Goal: Transaction & Acquisition: Purchase product/service

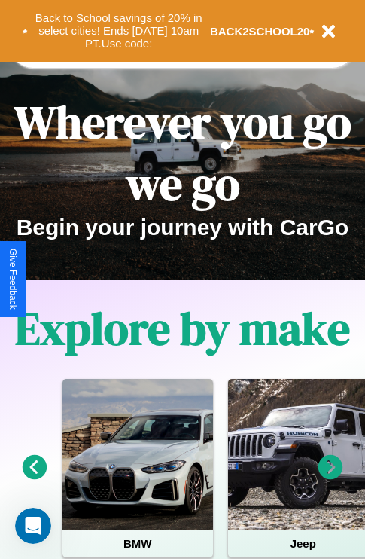
scroll to position [232, 0]
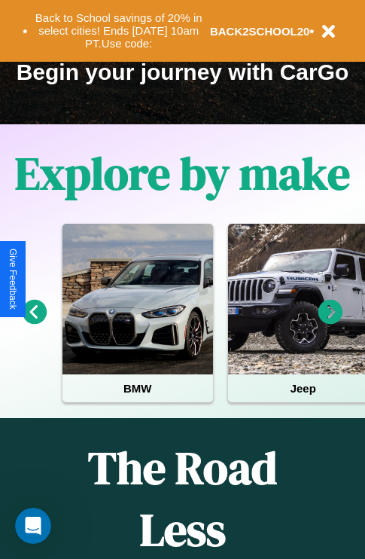
click at [331, 323] on icon at bounding box center [331, 312] width 25 height 25
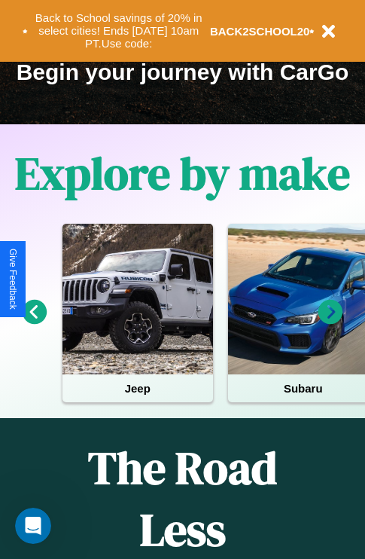
click at [331, 323] on icon at bounding box center [331, 312] width 25 height 25
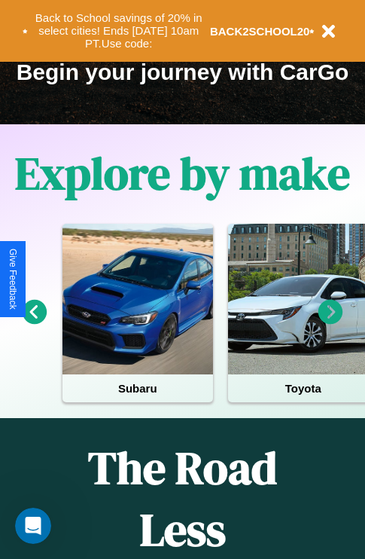
click at [331, 323] on icon at bounding box center [331, 312] width 25 height 25
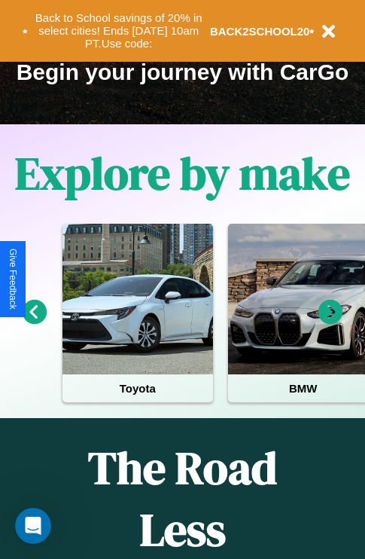
click at [34, 323] on icon at bounding box center [35, 312] width 25 height 25
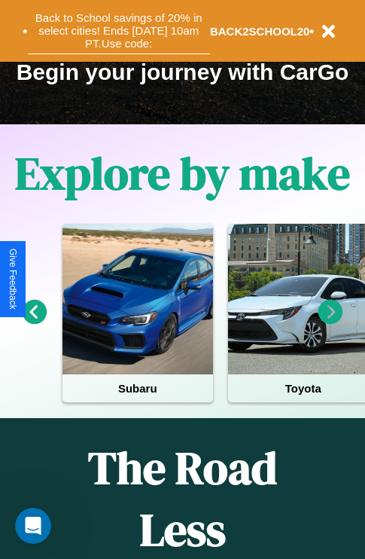
click at [118, 31] on button "Back to School savings of 20% in select cities! Ends [DATE] 10am PT. Use code:" at bounding box center [119, 31] width 182 height 47
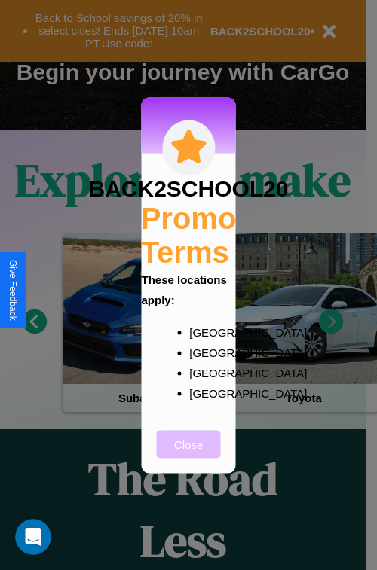
click at [188, 454] on button "Close" at bounding box center [189, 444] width 64 height 28
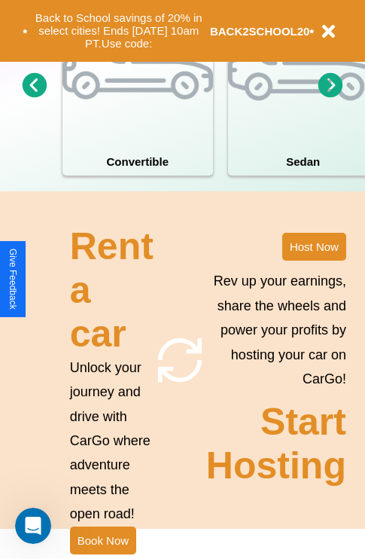
scroll to position [1467, 0]
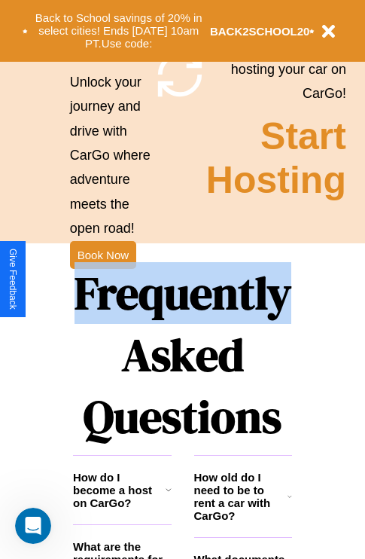
click at [102, 280] on h1 "Frequently Asked Questions" at bounding box center [182, 355] width 219 height 200
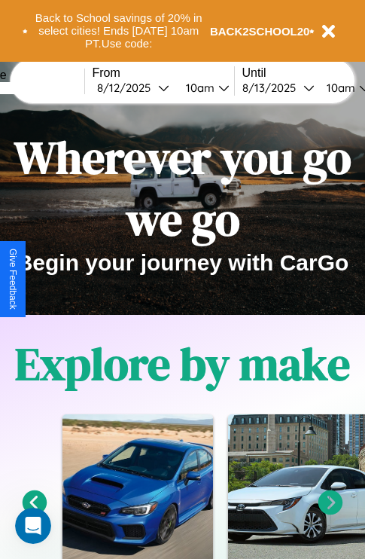
scroll to position [0, 0]
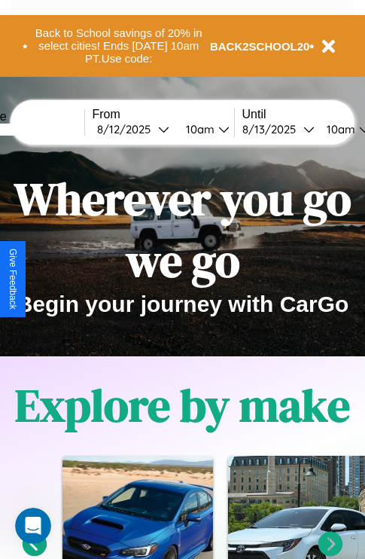
click at [50, 129] on input "text" at bounding box center [27, 130] width 113 height 12
type input "*****"
click at [151, 129] on div "8 / 12 / 2025" at bounding box center [127, 129] width 61 height 14
select select "*"
select select "****"
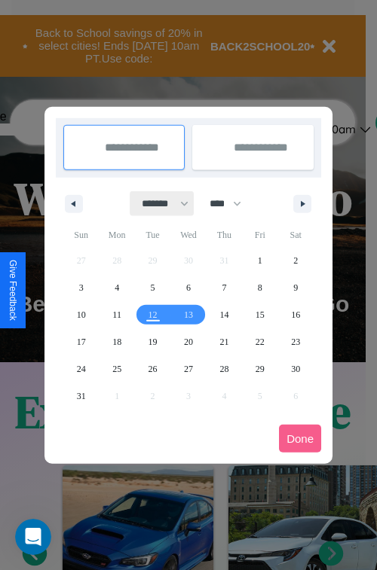
click at [158, 203] on select "******* ******** ***** ***** *** **** **** ****** ********* ******* ******** **…" at bounding box center [162, 203] width 64 height 25
select select "**"
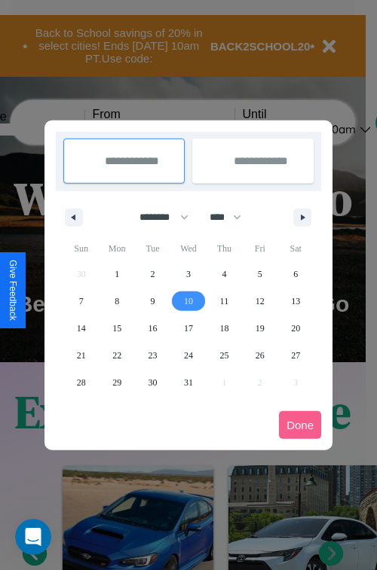
click at [188, 301] on span "10" at bounding box center [188, 301] width 9 height 27
type input "**********"
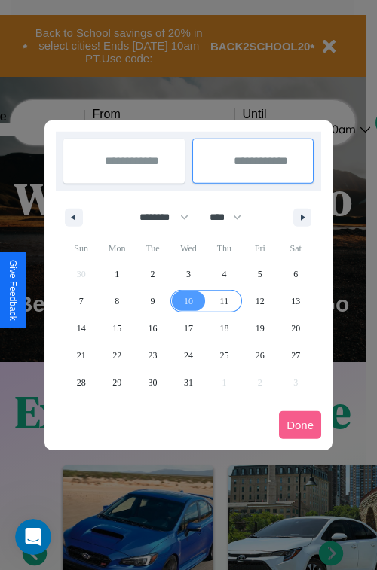
click at [224, 301] on span "11" at bounding box center [224, 301] width 9 height 27
type input "**********"
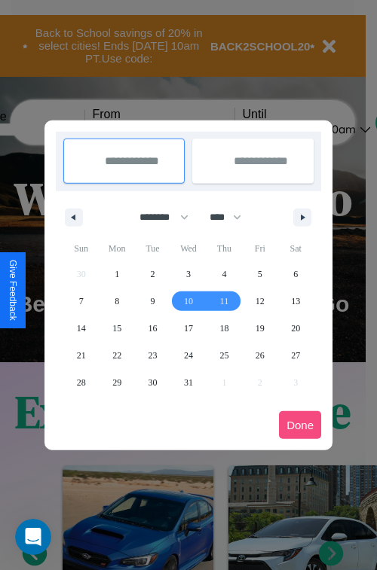
click at [300, 425] on button "Done" at bounding box center [300, 425] width 42 height 28
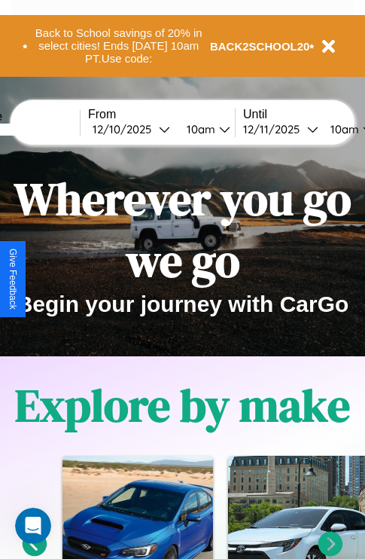
scroll to position [0, 60]
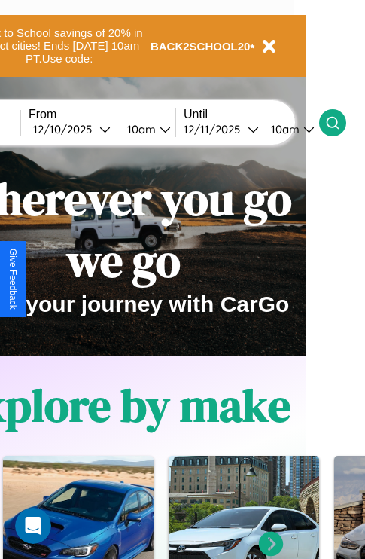
click at [341, 122] on icon at bounding box center [333, 122] width 15 height 15
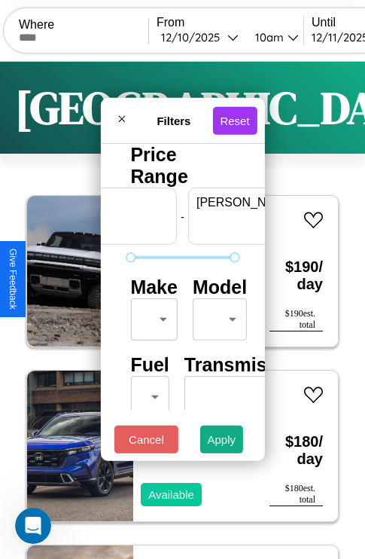
scroll to position [0, 93]
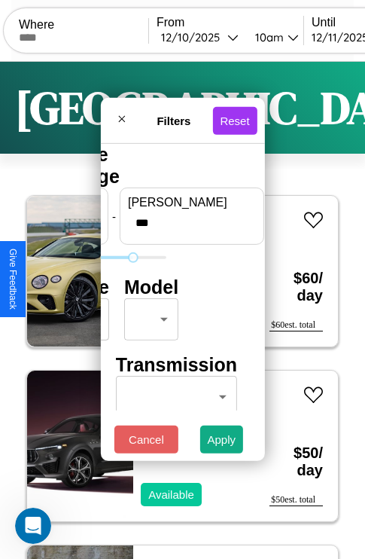
type input "***"
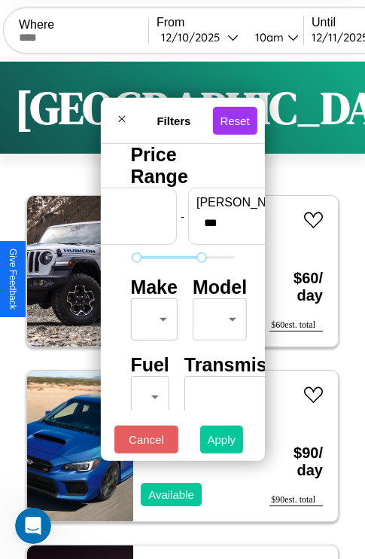
type input "**"
click at [222, 443] on button "Apply" at bounding box center [222, 440] width 44 height 28
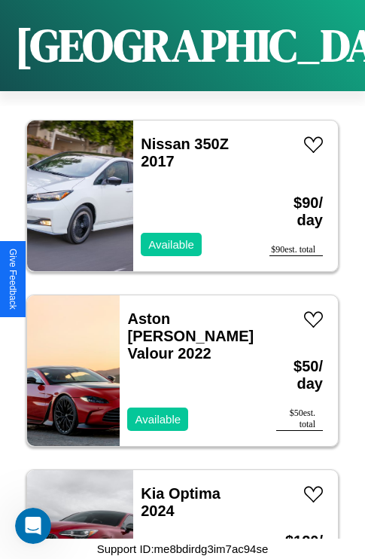
scroll to position [4427, 0]
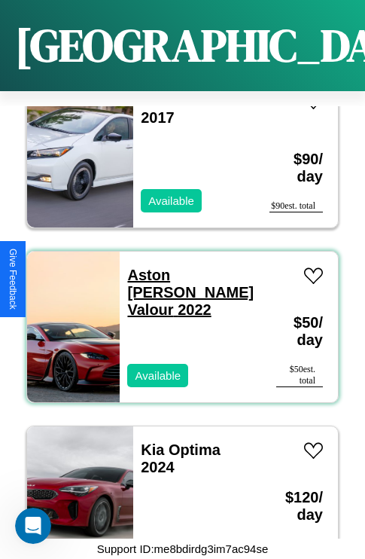
click at [182, 267] on link "Aston Martin Valour 2022" at bounding box center [190, 292] width 127 height 51
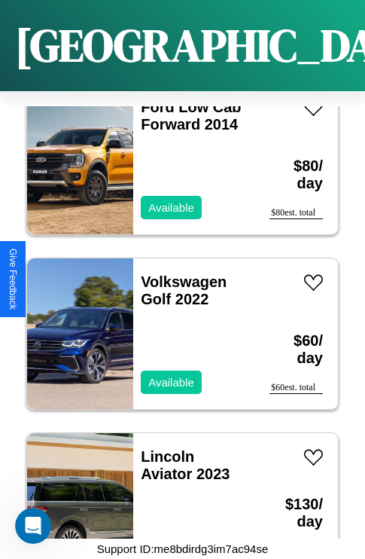
scroll to position [6000, 0]
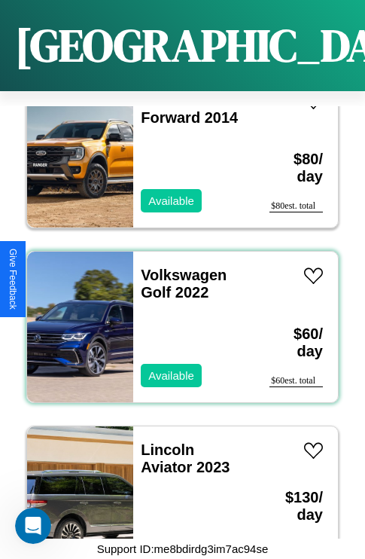
click at [177, 318] on div "Volkswagen Golf 2022 Available" at bounding box center [193, 327] width 121 height 151
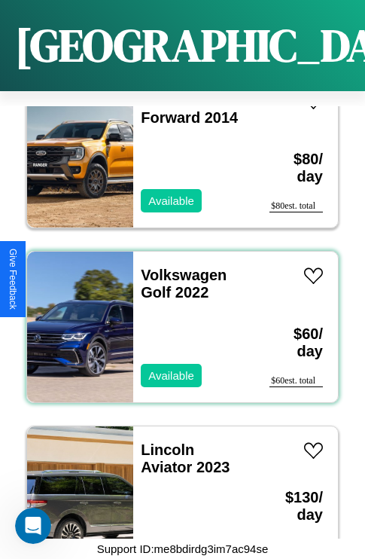
click at [177, 318] on div "Volkswagen Golf 2022 Available" at bounding box center [193, 327] width 121 height 151
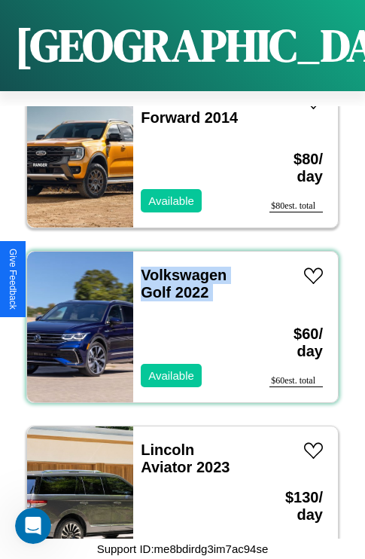
click at [177, 318] on div "Volkswagen Golf 2022 Available" at bounding box center [193, 327] width 121 height 151
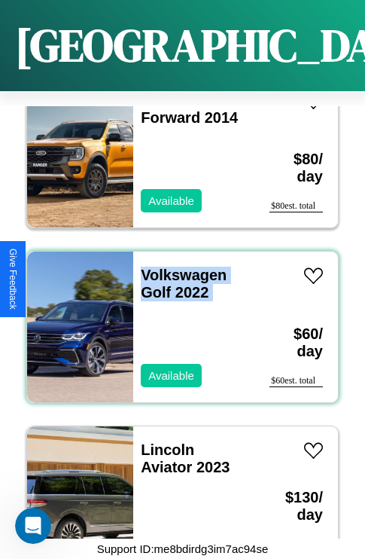
click at [177, 318] on div "Volkswagen Golf 2022 Available" at bounding box center [193, 327] width 121 height 151
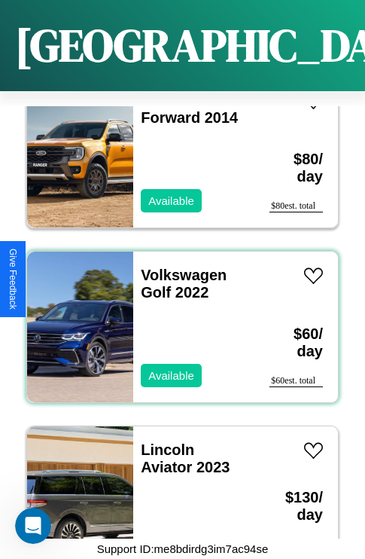
click at [177, 318] on div "Volkswagen Golf 2022 Available" at bounding box center [193, 327] width 121 height 151
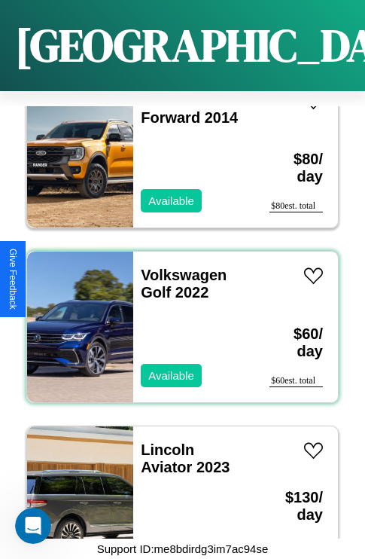
click at [177, 318] on div "Volkswagen Golf 2022 Available" at bounding box center [193, 327] width 121 height 151
click at [179, 267] on link "Volkswagen Golf 2022" at bounding box center [184, 284] width 86 height 34
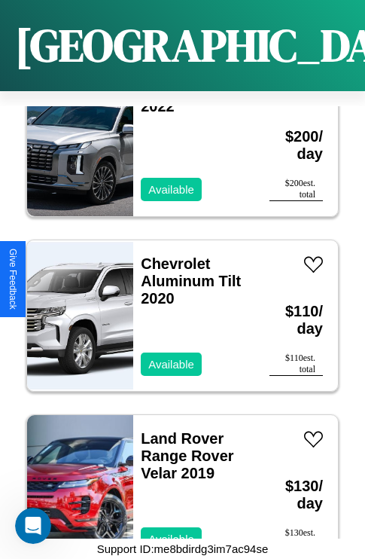
scroll to position [1455, 0]
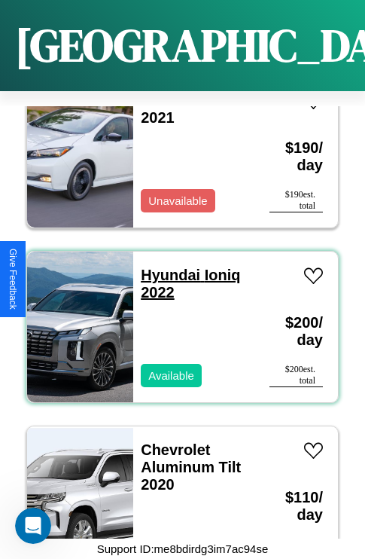
click at [166, 267] on link "Hyundai Ioniq 2022" at bounding box center [190, 284] width 99 height 34
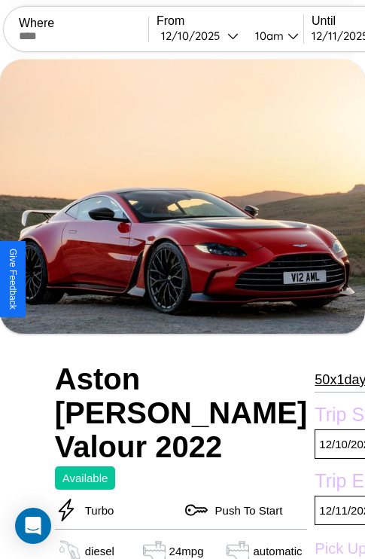
scroll to position [102, 0]
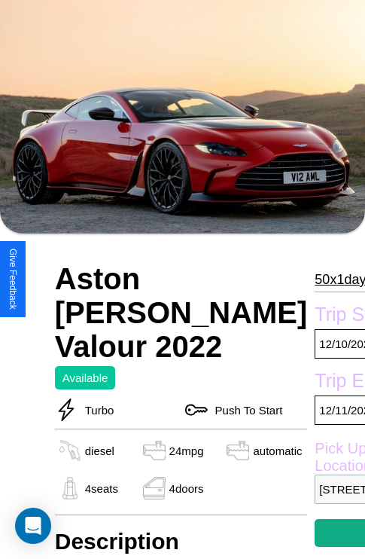
click at [315, 279] on p "50 x 1 days" at bounding box center [344, 280] width 58 height 24
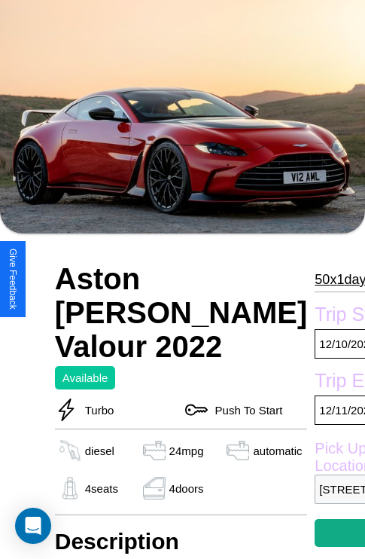
click at [315, 279] on p "50 x 1 days" at bounding box center [344, 280] width 58 height 24
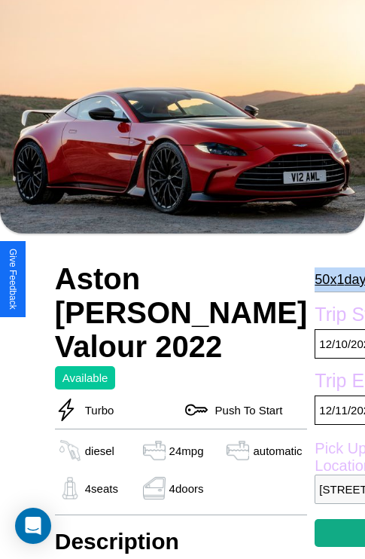
click at [315, 279] on p "50 x 1 days" at bounding box center [344, 280] width 58 height 24
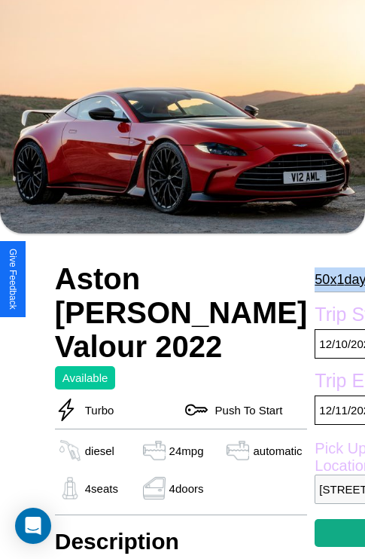
click at [315, 279] on p "50 x 1 days" at bounding box center [344, 280] width 58 height 24
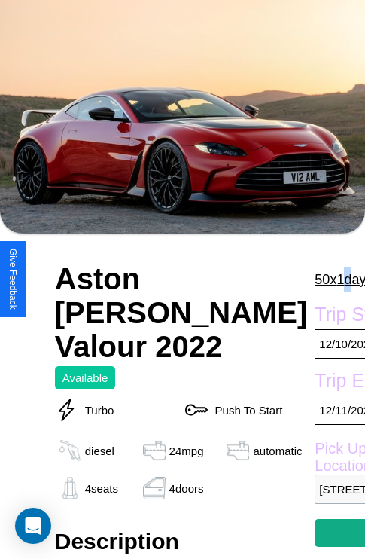
click at [315, 279] on p "50 x 1 days" at bounding box center [344, 280] width 58 height 24
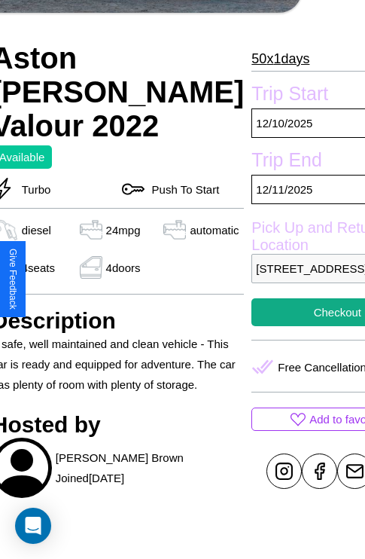
scroll to position [332, 66]
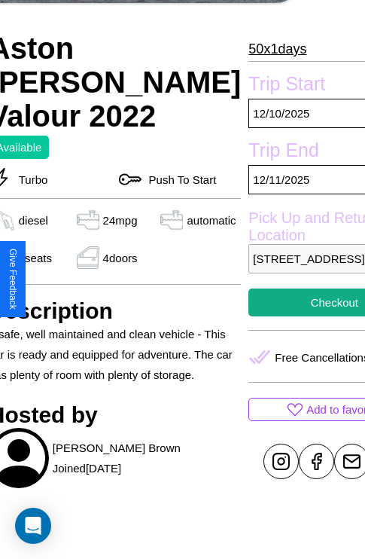
click at [279, 274] on p "[STREET_ADDRESS]" at bounding box center [335, 258] width 172 height 29
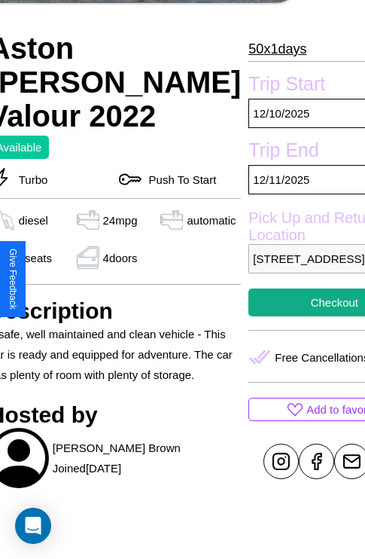
click at [279, 274] on p "[STREET_ADDRESS]" at bounding box center [335, 258] width 172 height 29
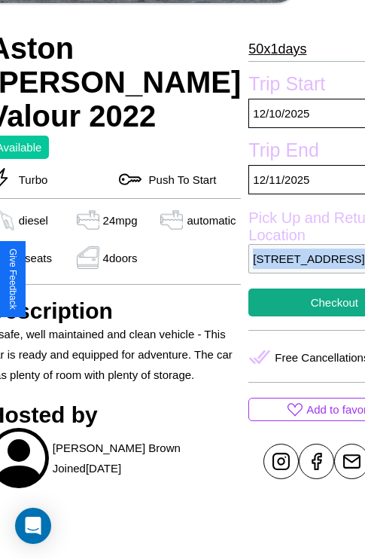
click at [279, 274] on p "[STREET_ADDRESS]" at bounding box center [335, 258] width 172 height 29
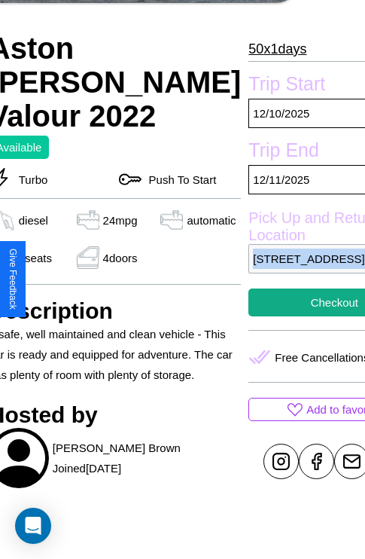
click at [279, 274] on p "[STREET_ADDRESS]" at bounding box center [335, 258] width 172 height 29
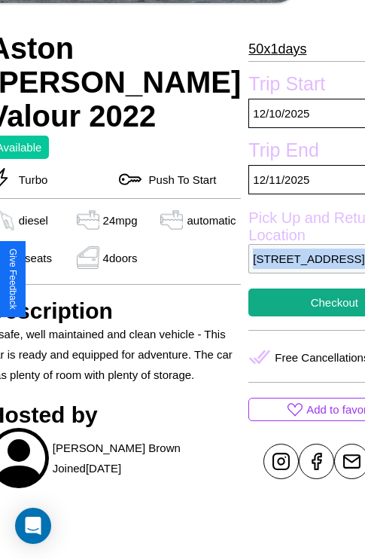
click at [279, 274] on p "[STREET_ADDRESS]" at bounding box center [335, 258] width 172 height 29
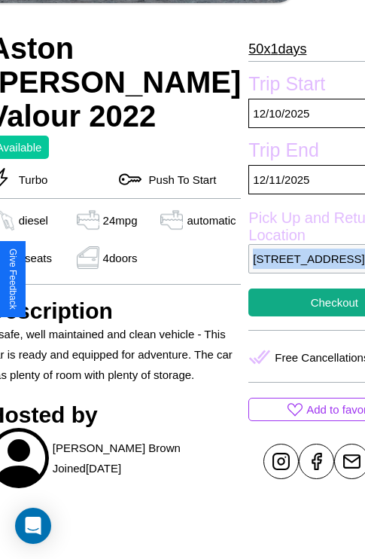
click at [279, 274] on p "[STREET_ADDRESS]" at bounding box center [335, 258] width 172 height 29
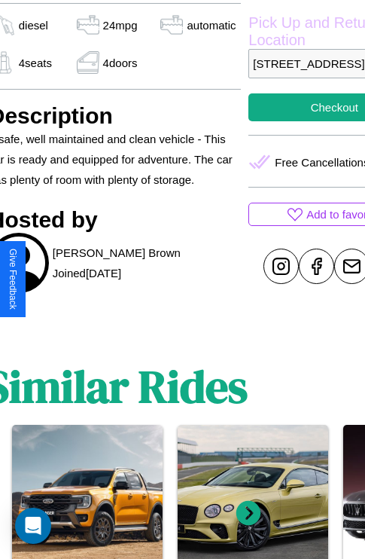
scroll to position [555, 66]
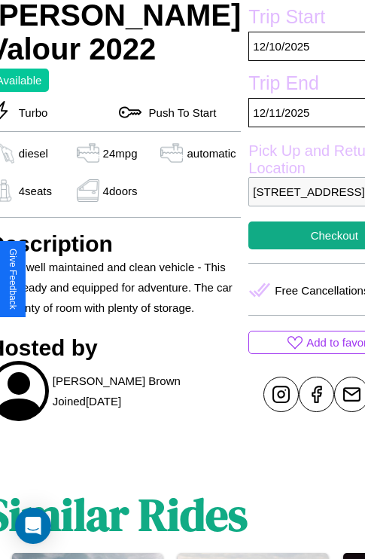
scroll to position [396, 66]
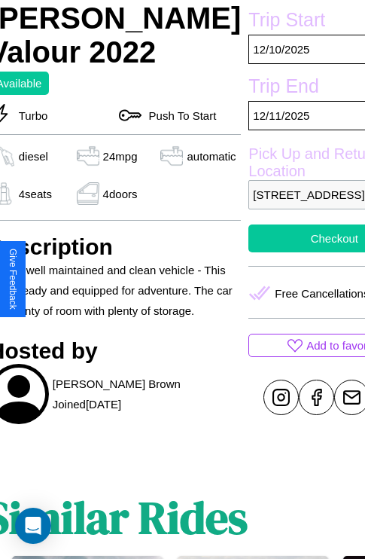
click at [279, 252] on button "Checkout" at bounding box center [335, 239] width 172 height 28
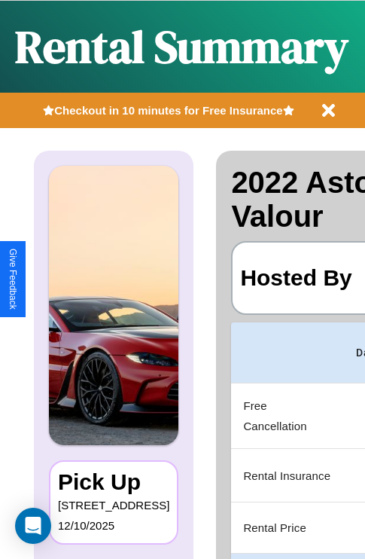
scroll to position [0, 289]
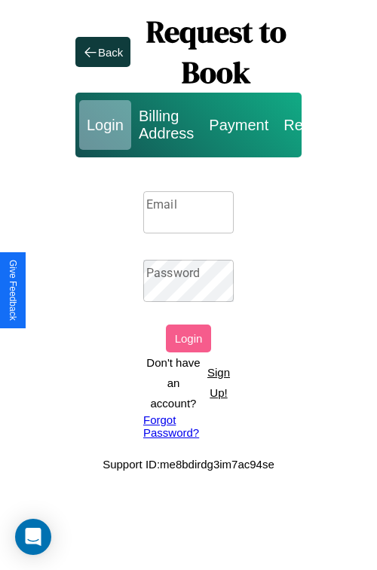
click at [218, 383] on p "Sign Up!" at bounding box center [218, 382] width 30 height 41
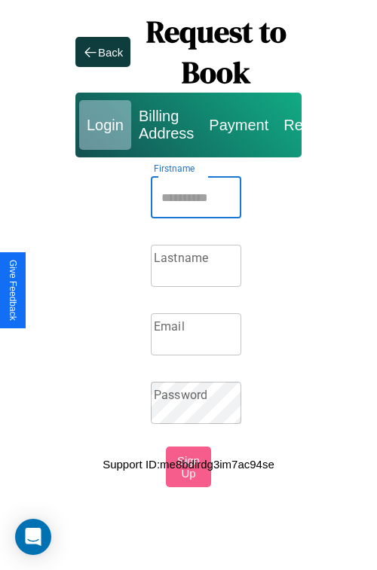
click at [196, 197] on input "Firstname" at bounding box center [196, 197] width 90 height 42
type input "*******"
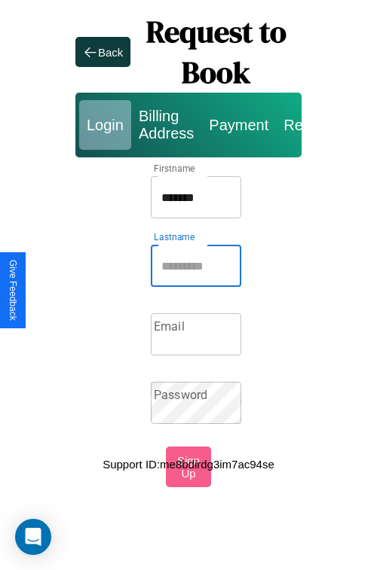
click at [196, 266] on input "Lastname" at bounding box center [196, 266] width 90 height 42
type input "*****"
click at [196, 335] on input "Email" at bounding box center [196, 334] width 90 height 42
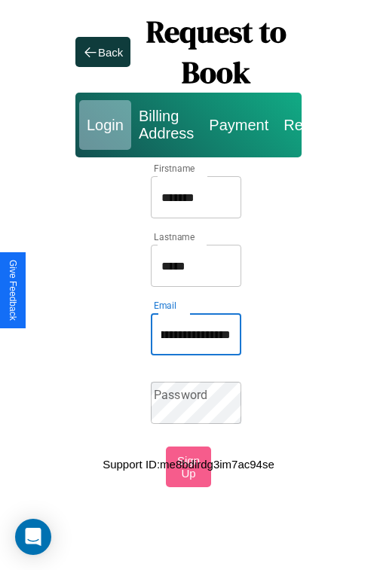
scroll to position [0, 72]
type input "**********"
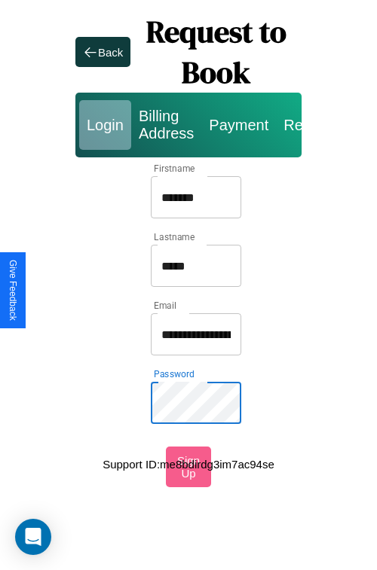
click at [196, 197] on input "*******" at bounding box center [196, 197] width 90 height 42
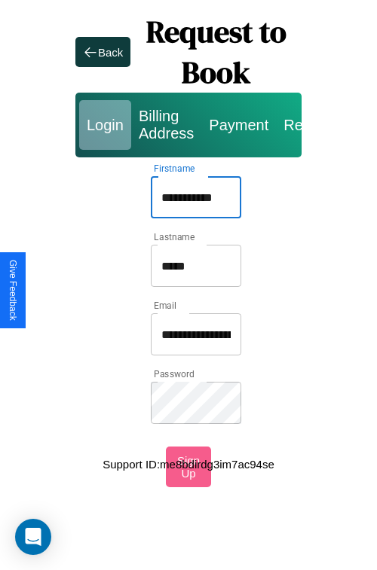
type input "**********"
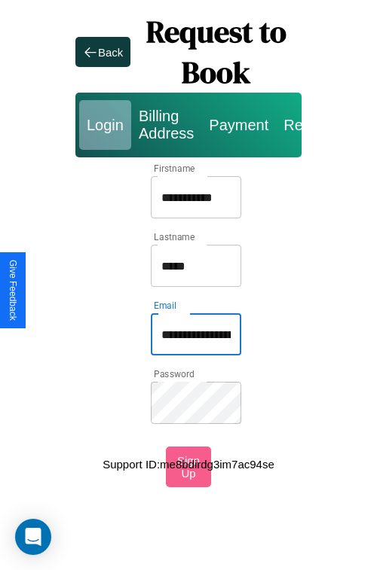
click at [196, 335] on input "**********" at bounding box center [196, 334] width 90 height 42
type input "**********"
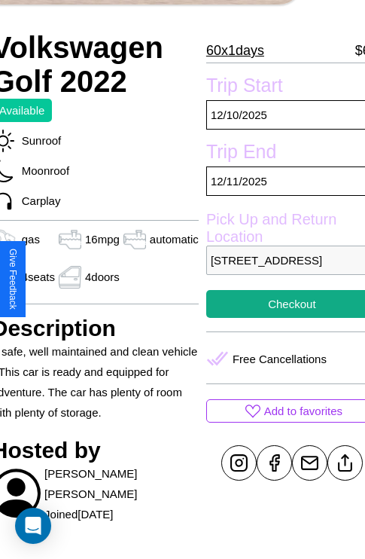
scroll to position [332, 63]
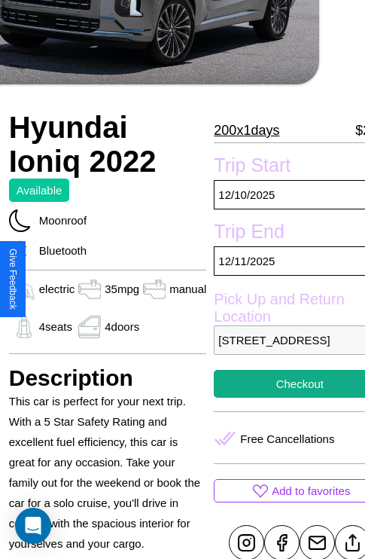
scroll to position [293, 60]
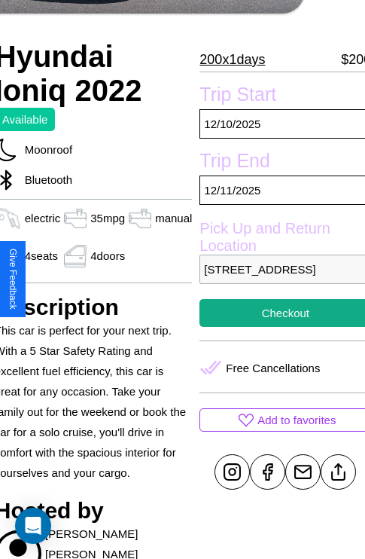
click at [280, 280] on p "2277 Jefferson Street Perth Western Australia 41738 Austria" at bounding box center [286, 269] width 172 height 29
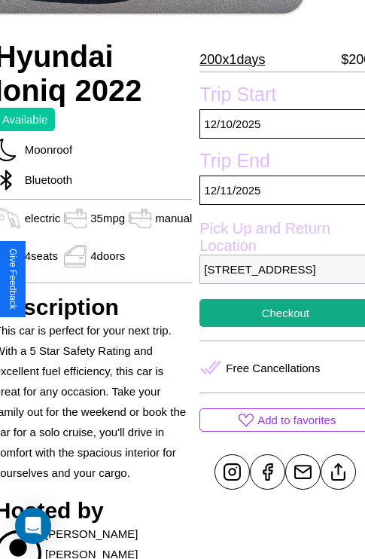
click at [280, 280] on p "2277 Jefferson Street Perth Western Australia 41738 Austria" at bounding box center [286, 269] width 172 height 29
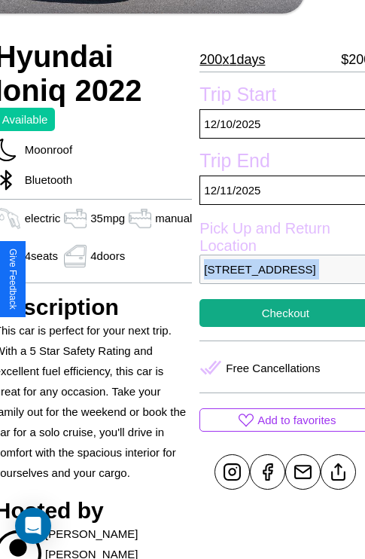
click at [280, 280] on p "2277 Jefferson Street Perth Western Australia 41738 Austria" at bounding box center [286, 269] width 172 height 29
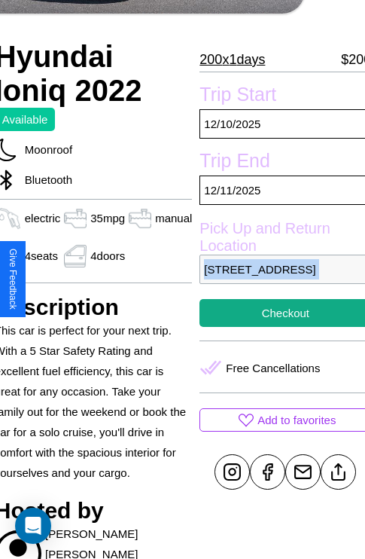
click at [280, 280] on p "2277 Jefferson Street Perth Western Australia 41738 Austria" at bounding box center [286, 269] width 172 height 29
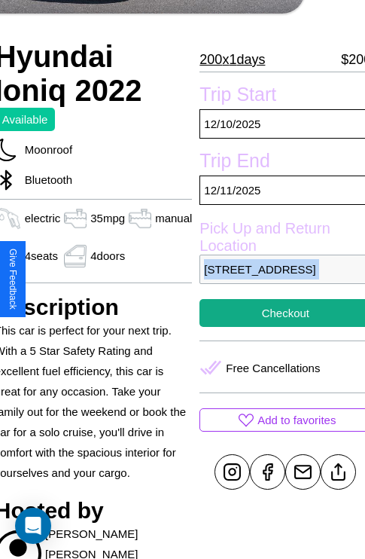
click at [280, 280] on p "2277 Jefferson Street Perth Western Australia 41738 Austria" at bounding box center [286, 269] width 172 height 29
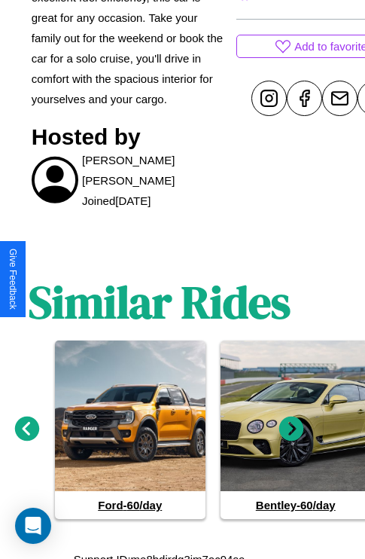
scroll to position [677, 23]
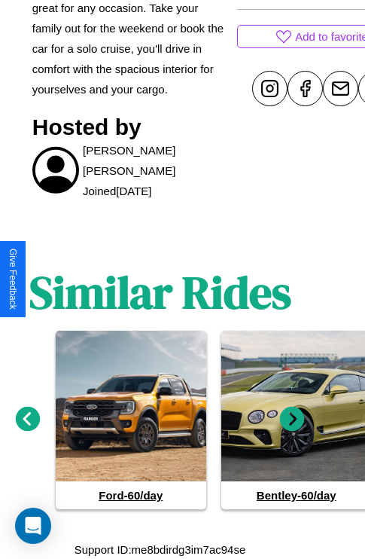
click at [292, 419] on icon at bounding box center [292, 418] width 25 height 25
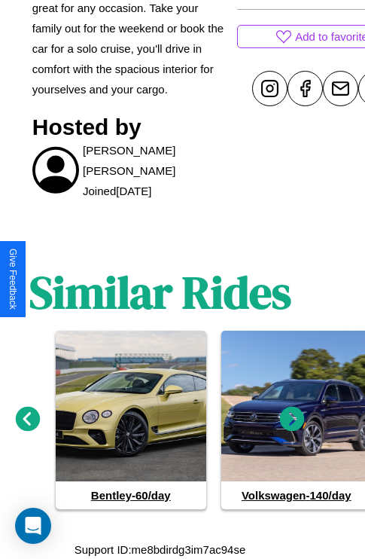
click at [292, 419] on icon at bounding box center [292, 418] width 25 height 25
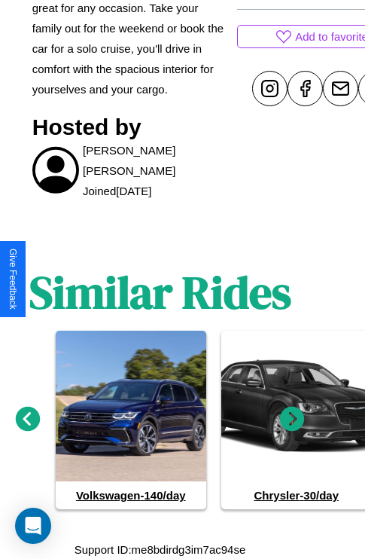
click at [292, 419] on icon at bounding box center [292, 418] width 25 height 25
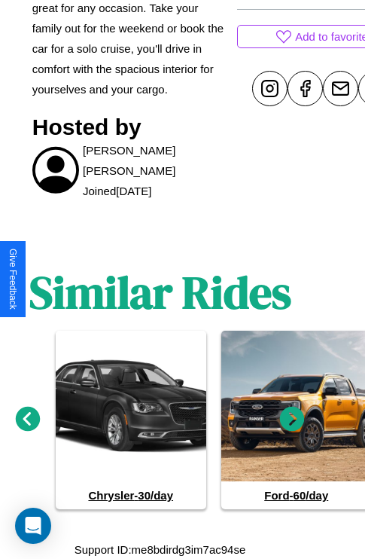
click at [292, 419] on icon at bounding box center [292, 418] width 25 height 25
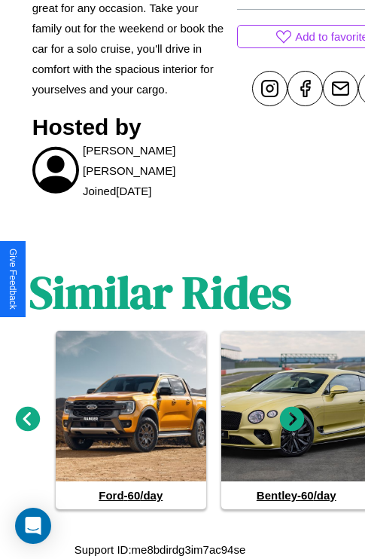
click at [292, 419] on icon at bounding box center [292, 418] width 25 height 25
